Goal: Communication & Community: Share content

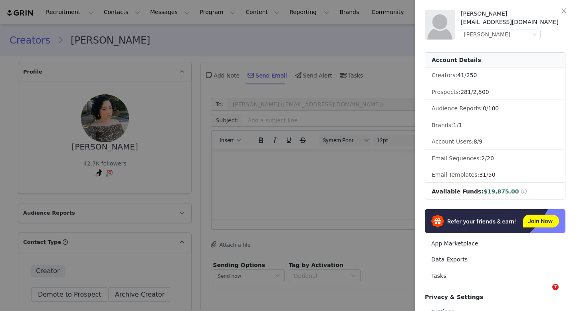
click at [516, 39] on div "[PERSON_NAME] [EMAIL_ADDRESS][DOMAIN_NAME] [PERSON_NAME]" at bounding box center [513, 25] width 105 height 30
click at [516, 33] on div "[PERSON_NAME]" at bounding box center [497, 34] width 67 height 9
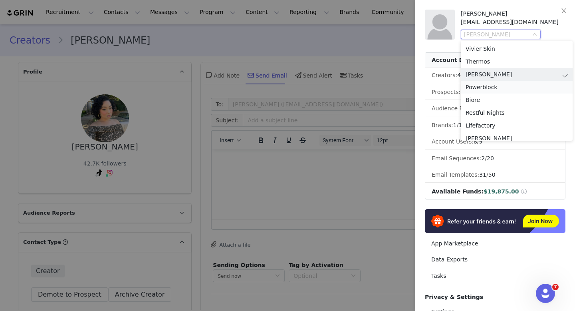
click at [489, 88] on li "Powerblock" at bounding box center [517, 87] width 112 height 13
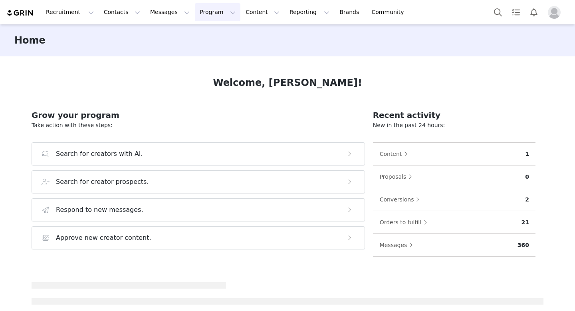
click at [197, 14] on button "Program Program" at bounding box center [218, 12] width 46 height 18
click at [199, 36] on p "Activations" at bounding box center [204, 35] width 31 height 8
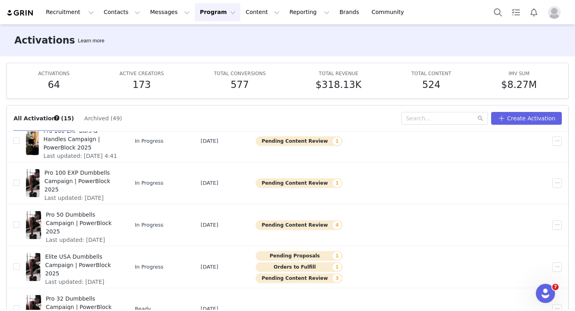
scroll to position [201, 0]
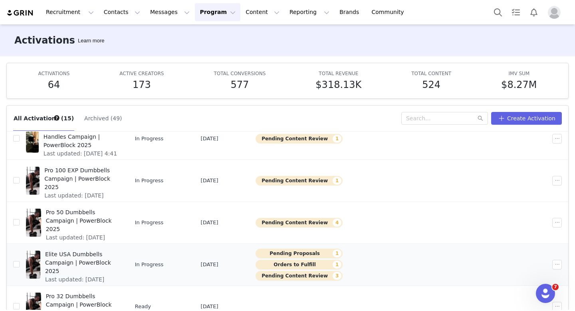
click at [122, 256] on div "Elite USA Dumbbells Campaign | PowerBlock 2025 Last updated: [DATE] 3:55 PM" at bounding box center [81, 265] width 82 height 32
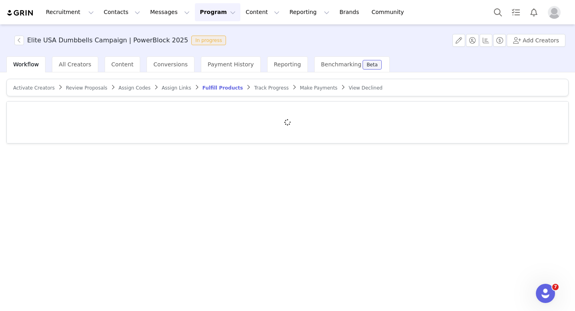
click at [86, 87] on span "Review Proposals" at bounding box center [87, 88] width 42 height 6
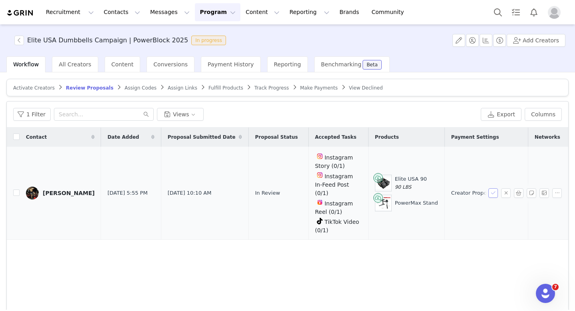
click at [494, 189] on button "button" at bounding box center [494, 193] width 10 height 10
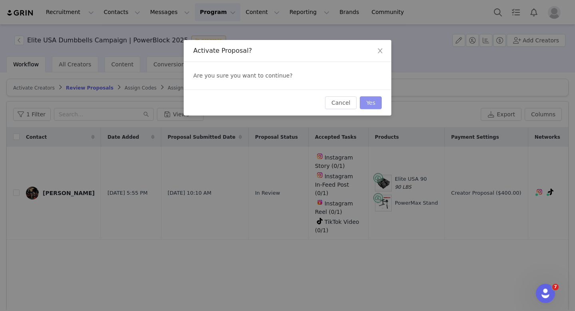
click at [370, 100] on button "Yes" at bounding box center [371, 102] width 22 height 13
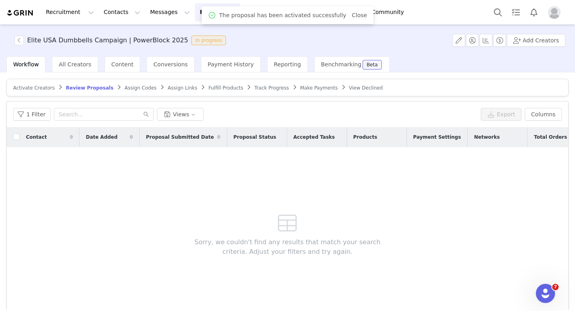
click at [209, 86] on span "Fulfill Products" at bounding box center [226, 88] width 35 height 6
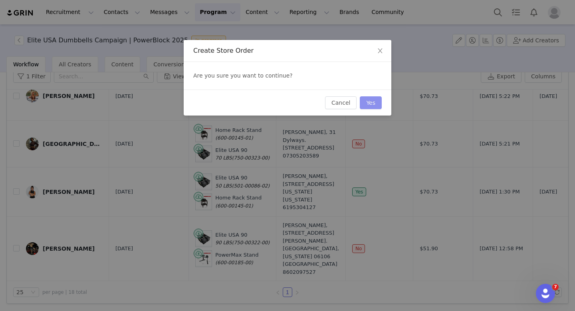
click at [372, 106] on button "Yes" at bounding box center [371, 102] width 22 height 13
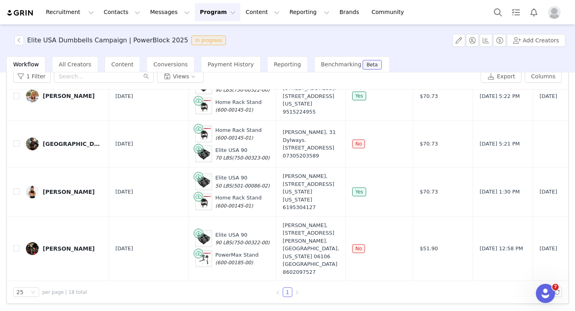
scroll to position [894, 0]
click at [494, 251] on button "button" at bounding box center [494, 249] width 10 height 10
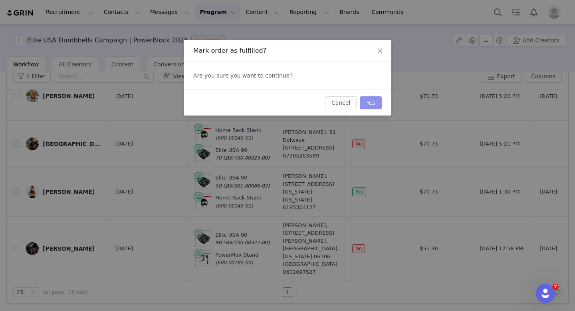
click at [366, 99] on button "Yes" at bounding box center [371, 102] width 22 height 13
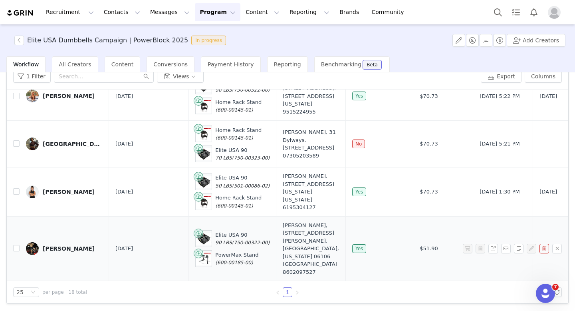
click at [31, 249] on img at bounding box center [32, 248] width 13 height 13
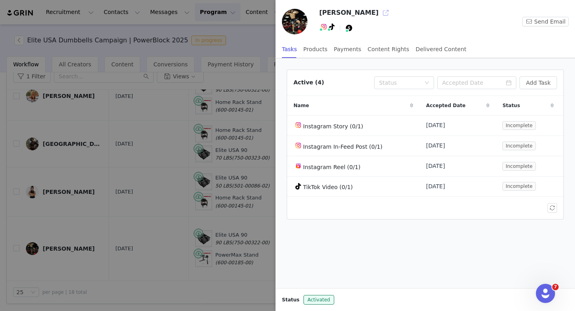
click at [380, 12] on button "button" at bounding box center [386, 12] width 13 height 13
click at [205, 77] on div at bounding box center [287, 155] width 575 height 311
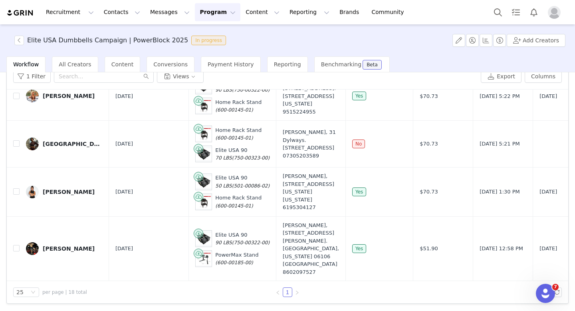
click at [575, 55] on div at bounding box center [575, 155] width 0 height 311
click at [211, 13] on button "Program Program" at bounding box center [218, 12] width 46 height 18
click at [207, 34] on p "Activations" at bounding box center [204, 35] width 31 height 8
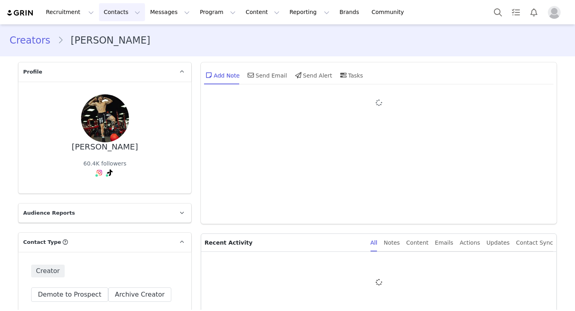
click at [102, 11] on button "Contacts Contacts" at bounding box center [122, 12] width 46 height 18
type input "+1 ([GEOGRAPHIC_DATA])"
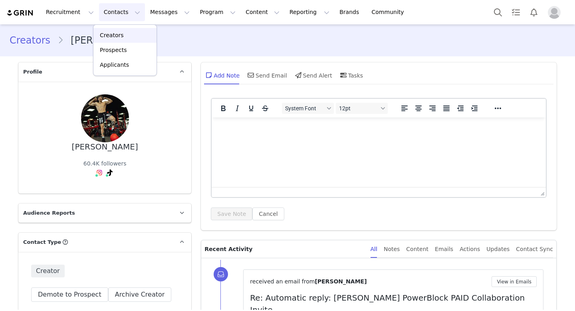
click at [108, 33] on p "Creators" at bounding box center [112, 35] width 24 height 8
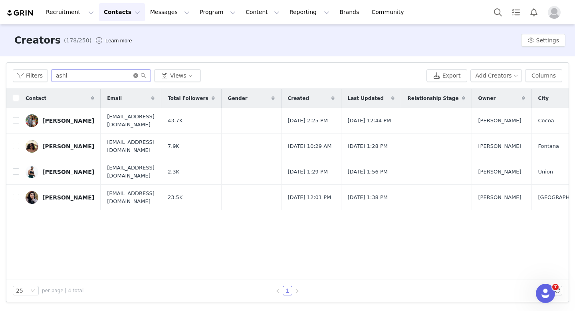
click at [133, 75] on icon "icon: close-circle" at bounding box center [135, 75] width 5 height 5
click at [125, 75] on input "text" at bounding box center [101, 75] width 100 height 13
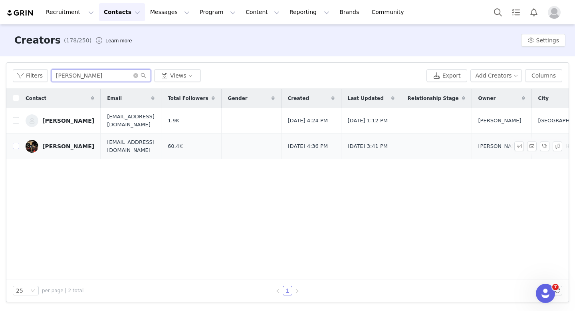
type input "josh"
click at [15, 146] on input "checkbox" at bounding box center [16, 146] width 6 height 6
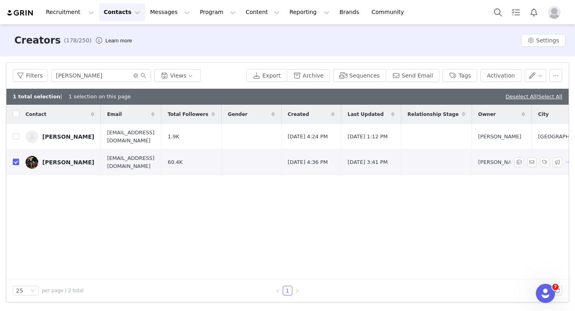
click at [15, 161] on input "checkbox" at bounding box center [16, 162] width 6 height 6
checkbox input "false"
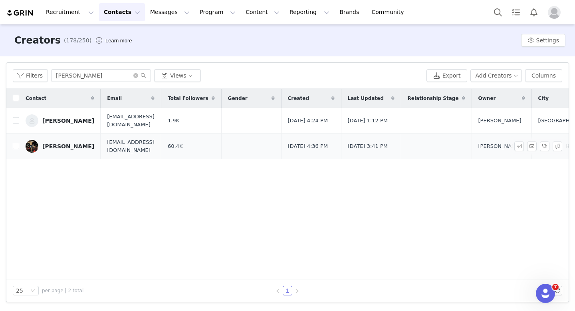
click at [31, 143] on img at bounding box center [32, 146] width 13 height 13
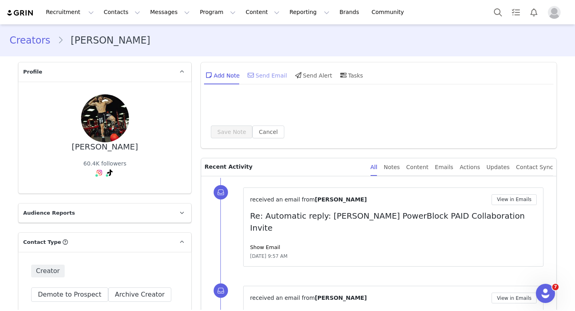
click at [262, 72] on div "Send Email" at bounding box center [266, 75] width 41 height 19
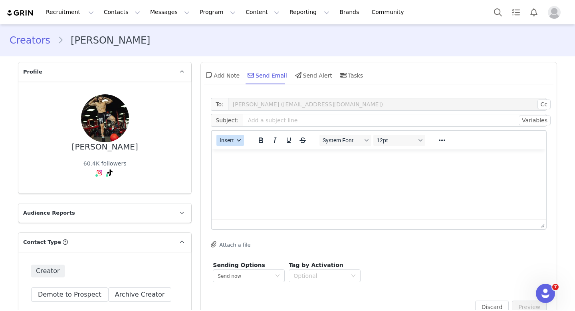
click at [234, 138] on span "Insert" at bounding box center [227, 140] width 14 height 6
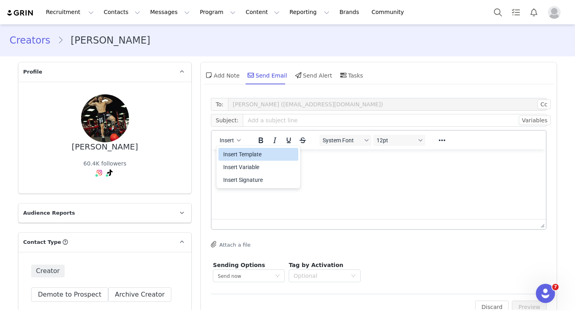
click at [236, 153] on div "Insert Template" at bounding box center [259, 154] width 72 height 10
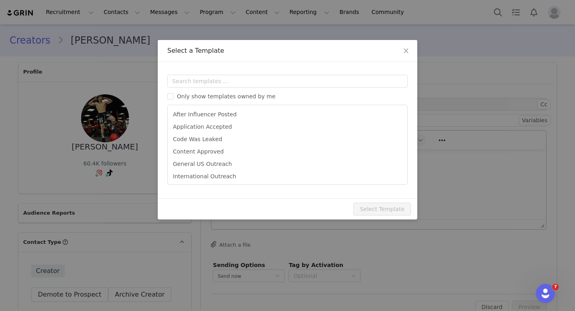
scroll to position [52, 0]
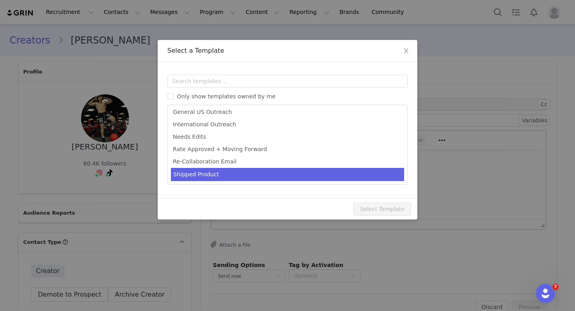
click at [233, 174] on li "Shipped Product" at bounding box center [287, 174] width 233 height 13
type input "[first_name], You're PowerBlock Shipped!"
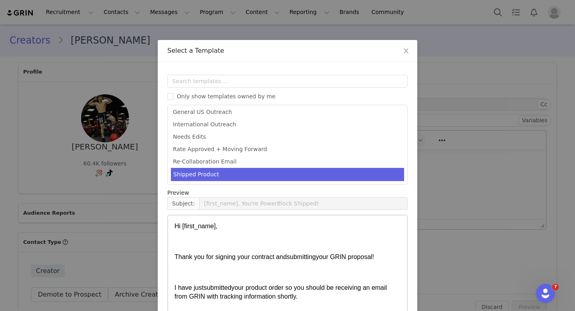
scroll to position [44, 0]
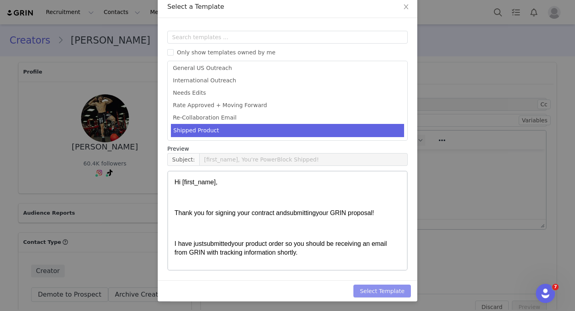
click at [389, 291] on button "Select Template" at bounding box center [383, 291] width 58 height 13
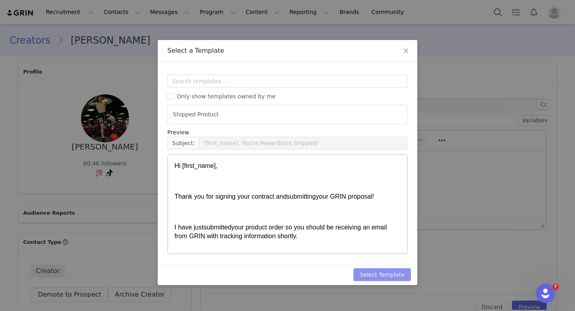
type input "[first_name], You're PowerBlock Shipped!"
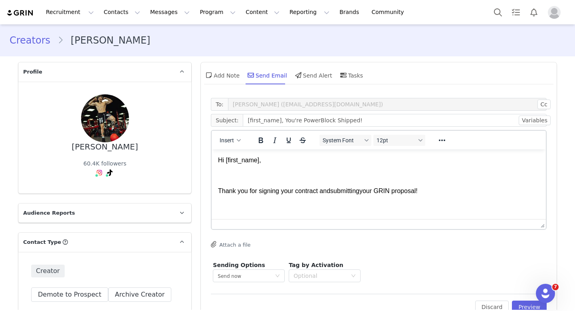
click at [302, 171] on p "Rich Text Area. Press ALT-0 for help." at bounding box center [379, 175] width 322 height 9
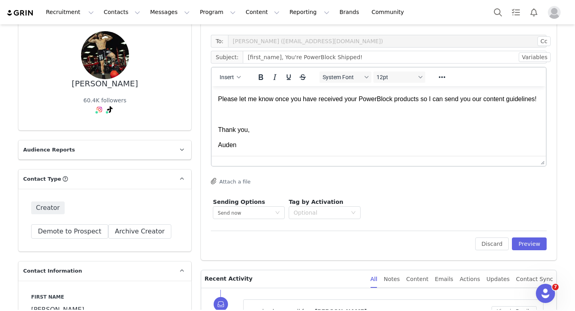
scroll to position [66, 0]
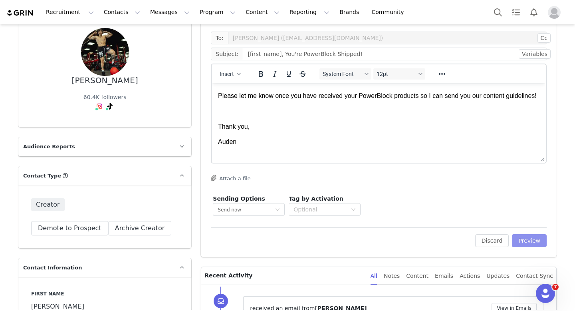
click at [517, 237] on button "Preview" at bounding box center [529, 240] width 35 height 13
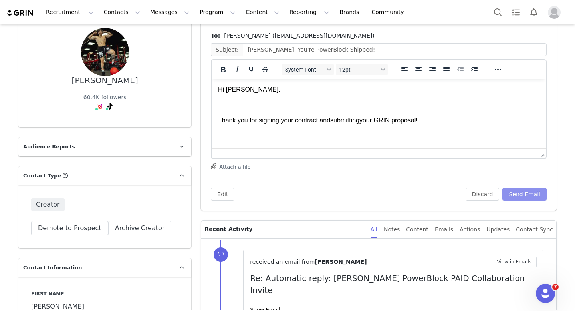
scroll to position [0, 0]
click at [317, 106] on p "Rich Text Area. Press ALT-0 for help." at bounding box center [379, 104] width 322 height 9
click at [521, 195] on button "Send Email" at bounding box center [525, 194] width 44 height 13
